Goal: Task Accomplishment & Management: Complete application form

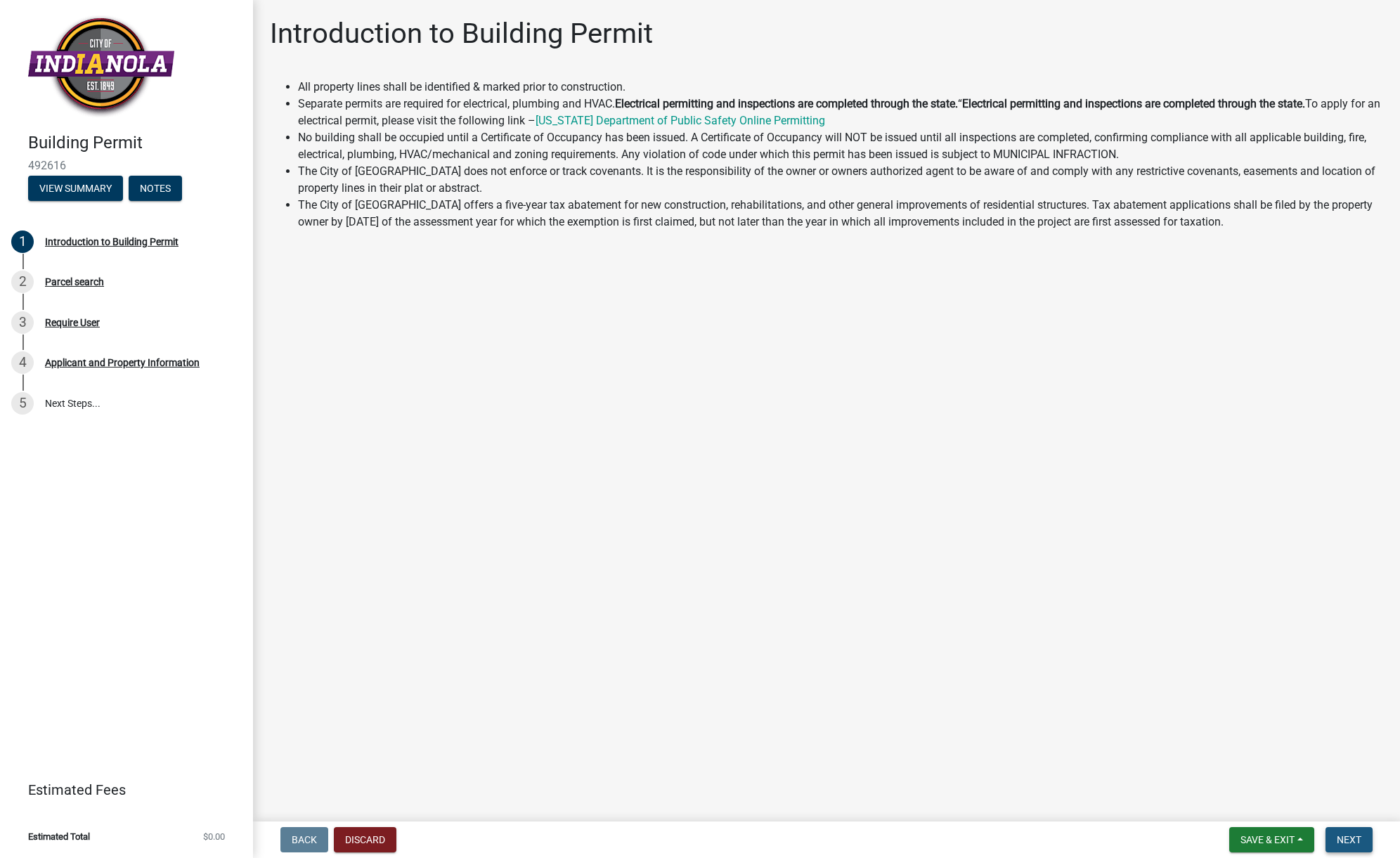
click at [1344, 834] on span "Next" at bounding box center [1349, 840] width 24 height 11
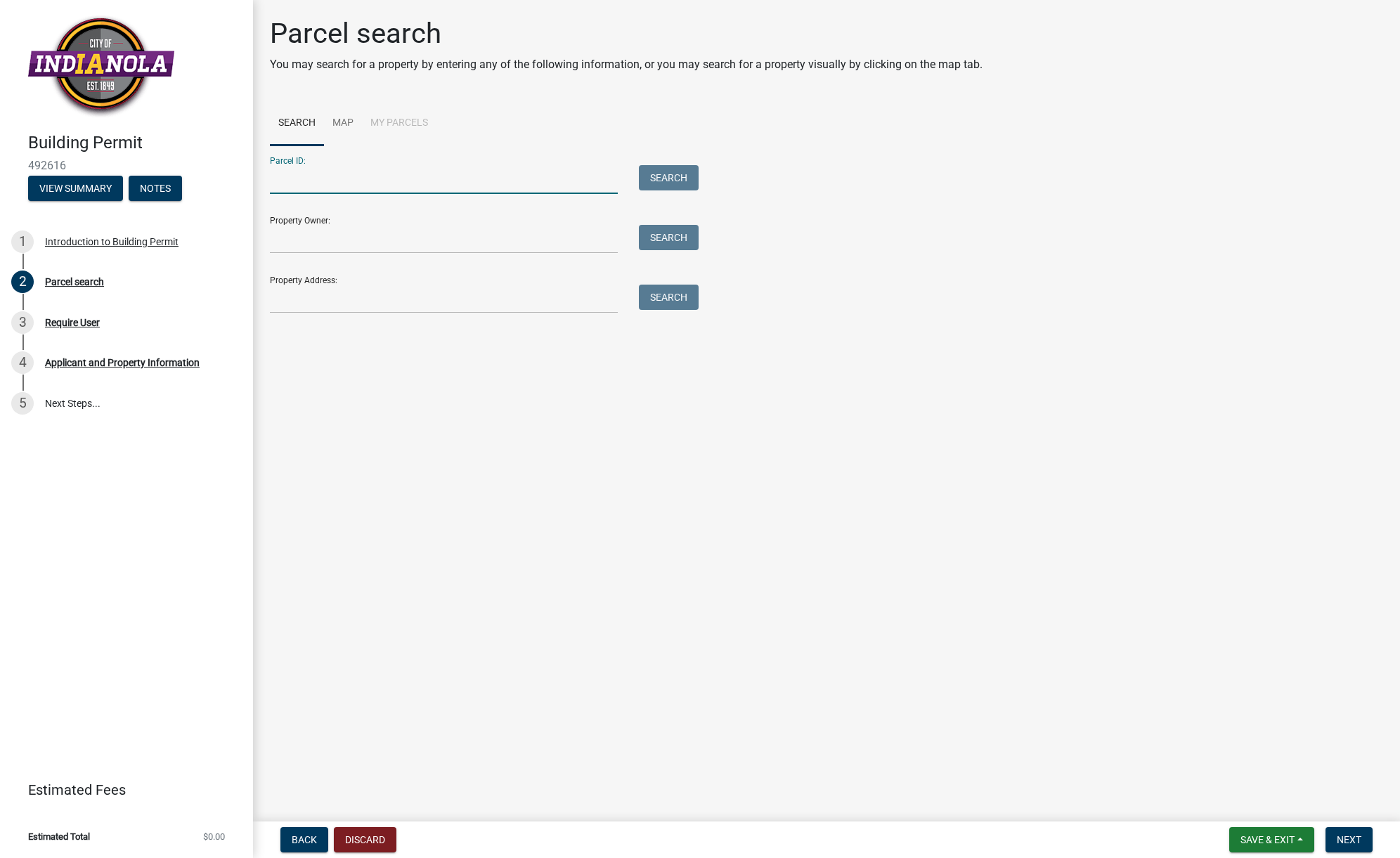
click at [312, 178] on input "Parcel ID:" at bounding box center [444, 179] width 348 height 29
type input "31000360861"
type input "[PERSON_NAME] / [PERSON_NAME]"
type input "[STREET_ADDRESS]"
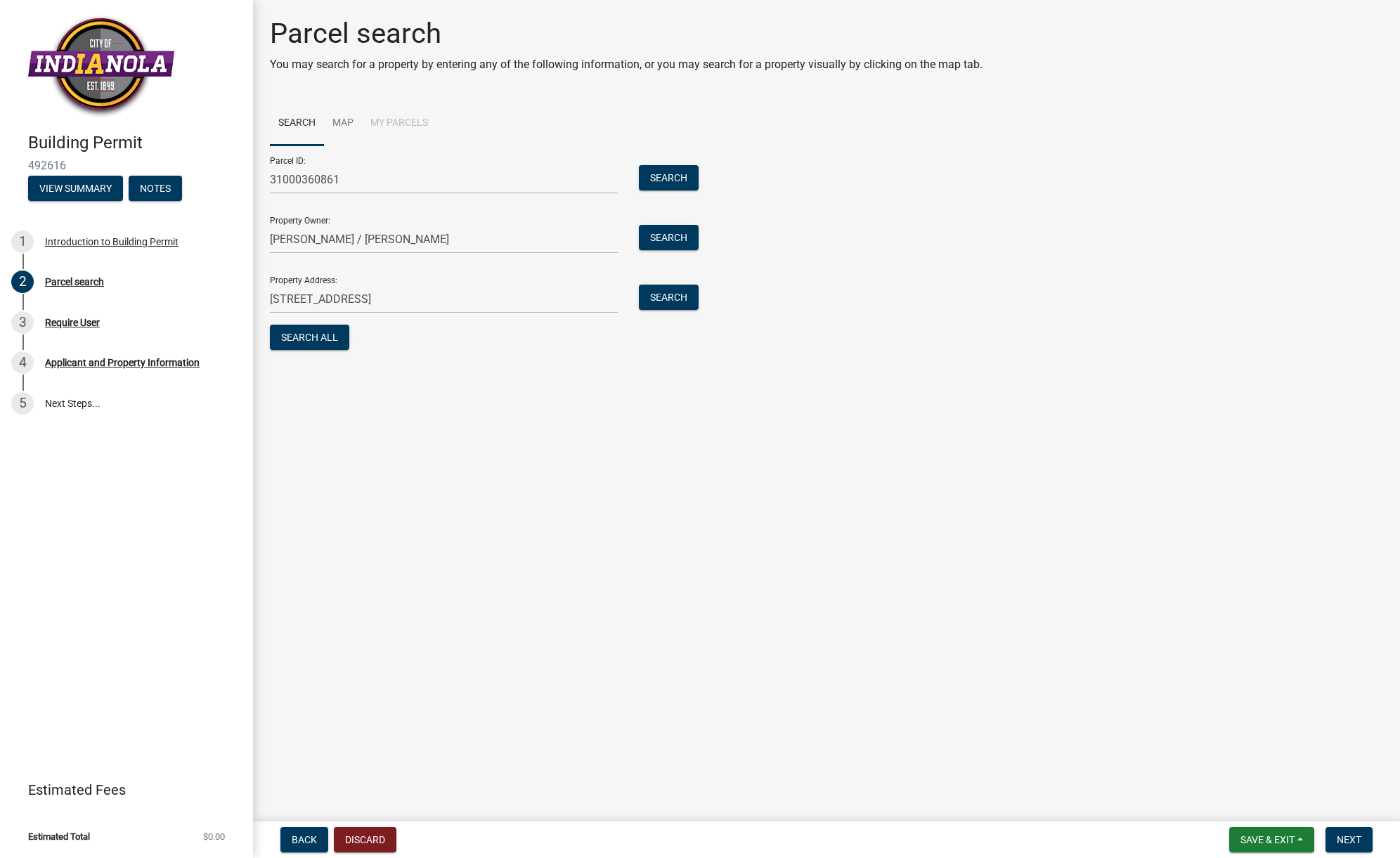
click at [388, 552] on main "Parcel search You may search for a property by entering any of the following in…" at bounding box center [826, 408] width 1147 height 816
click at [270, 174] on input "31000360861" at bounding box center [444, 179] width 348 height 29
type input "31350 31000360861"
click at [1348, 838] on span "Next" at bounding box center [1349, 840] width 24 height 11
click at [1334, 834] on button "Next" at bounding box center [1349, 840] width 47 height 25
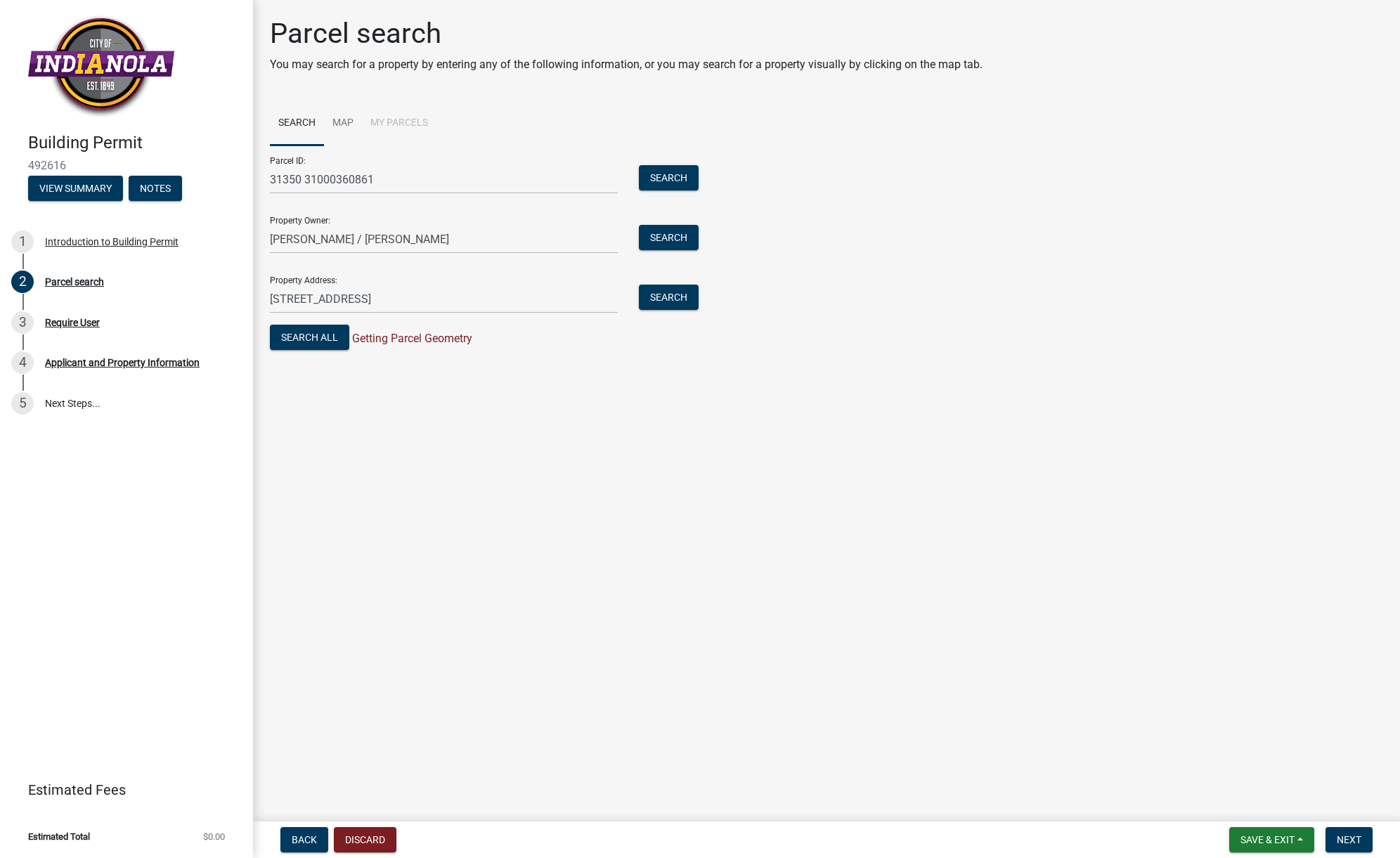
click at [400, 627] on main "Parcel search You may search for a property by entering any of the following in…" at bounding box center [826, 408] width 1147 height 816
click at [667, 237] on button "Search" at bounding box center [668, 237] width 60 height 25
click at [667, 172] on button "Search" at bounding box center [668, 178] width 60 height 25
click at [669, 290] on button "Search" at bounding box center [668, 296] width 60 height 25
click at [1328, 832] on button "Next" at bounding box center [1349, 840] width 47 height 25
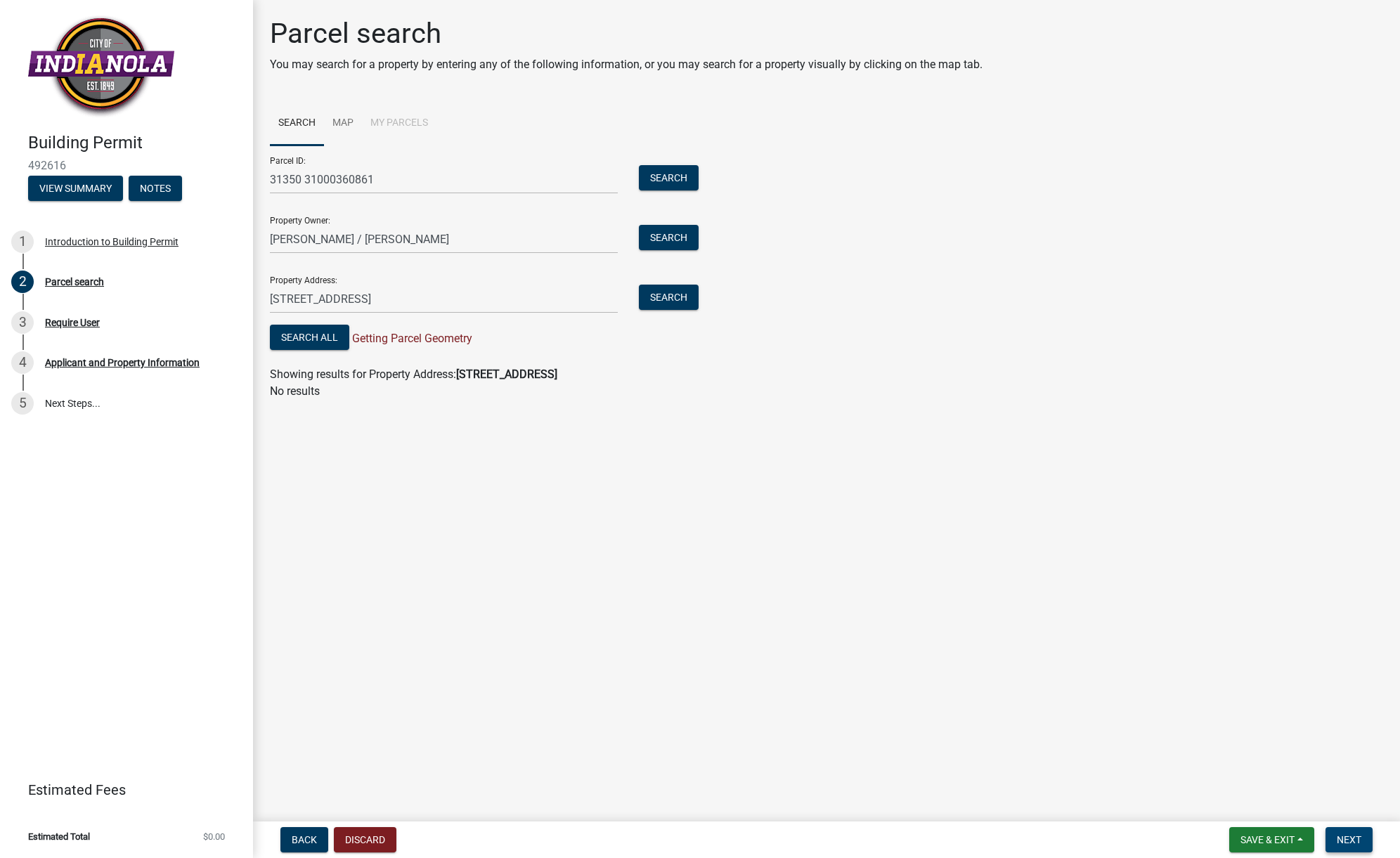
click at [1340, 834] on span "Next" at bounding box center [1349, 840] width 24 height 11
click at [1130, 405] on div "Parcel search You may search for a property by entering any of the following in…" at bounding box center [826, 214] width 1135 height 395
click at [642, 569] on main "Parcel search You may search for a property by entering any of the following in…" at bounding box center [826, 408] width 1147 height 816
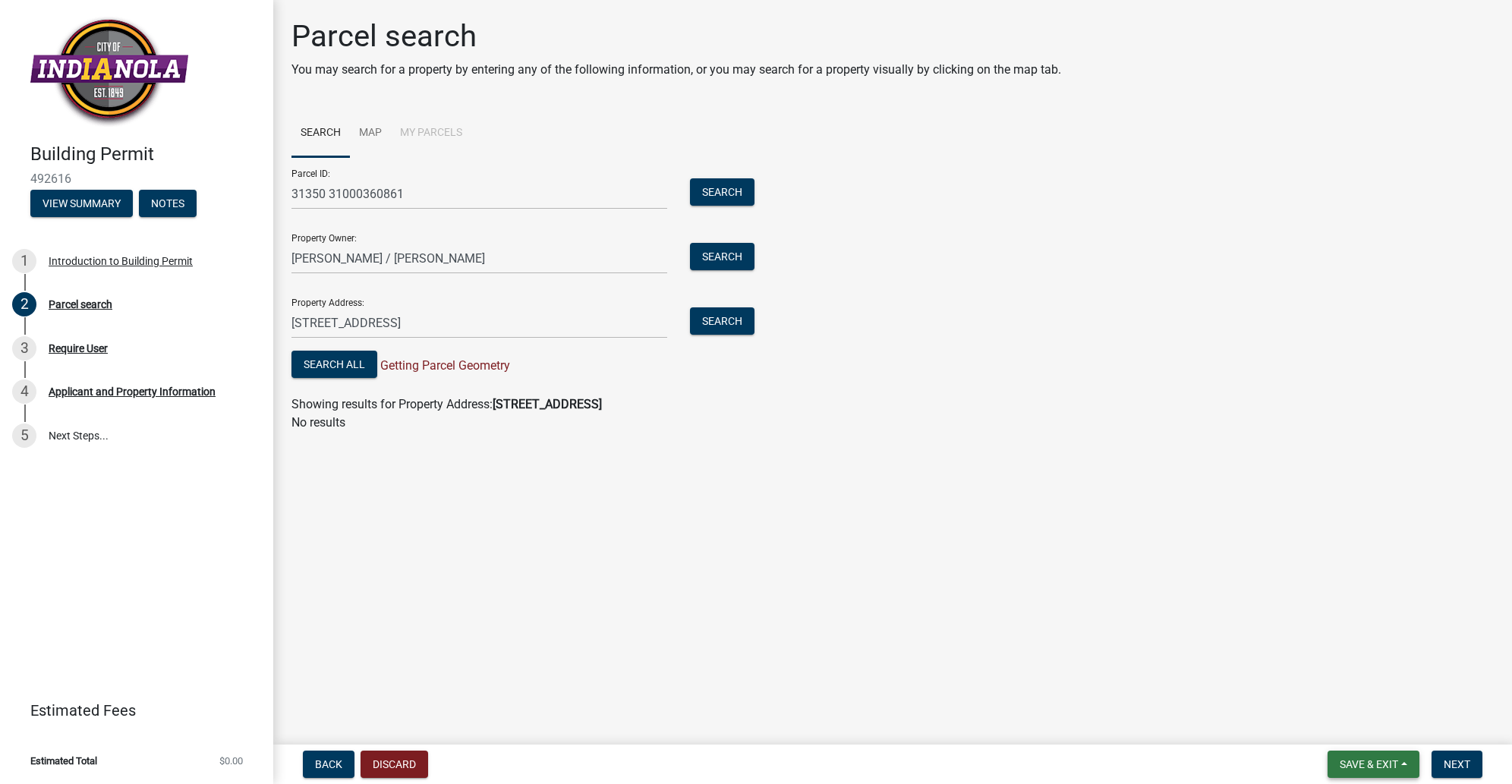
click at [1377, 762] on span "Save & Exit" at bounding box center [1369, 764] width 59 height 12
click at [1246, 481] on main "Parcel search You may search for a property by entering any of the following in…" at bounding box center [892, 369] width 1239 height 739
